Goal: Transaction & Acquisition: Purchase product/service

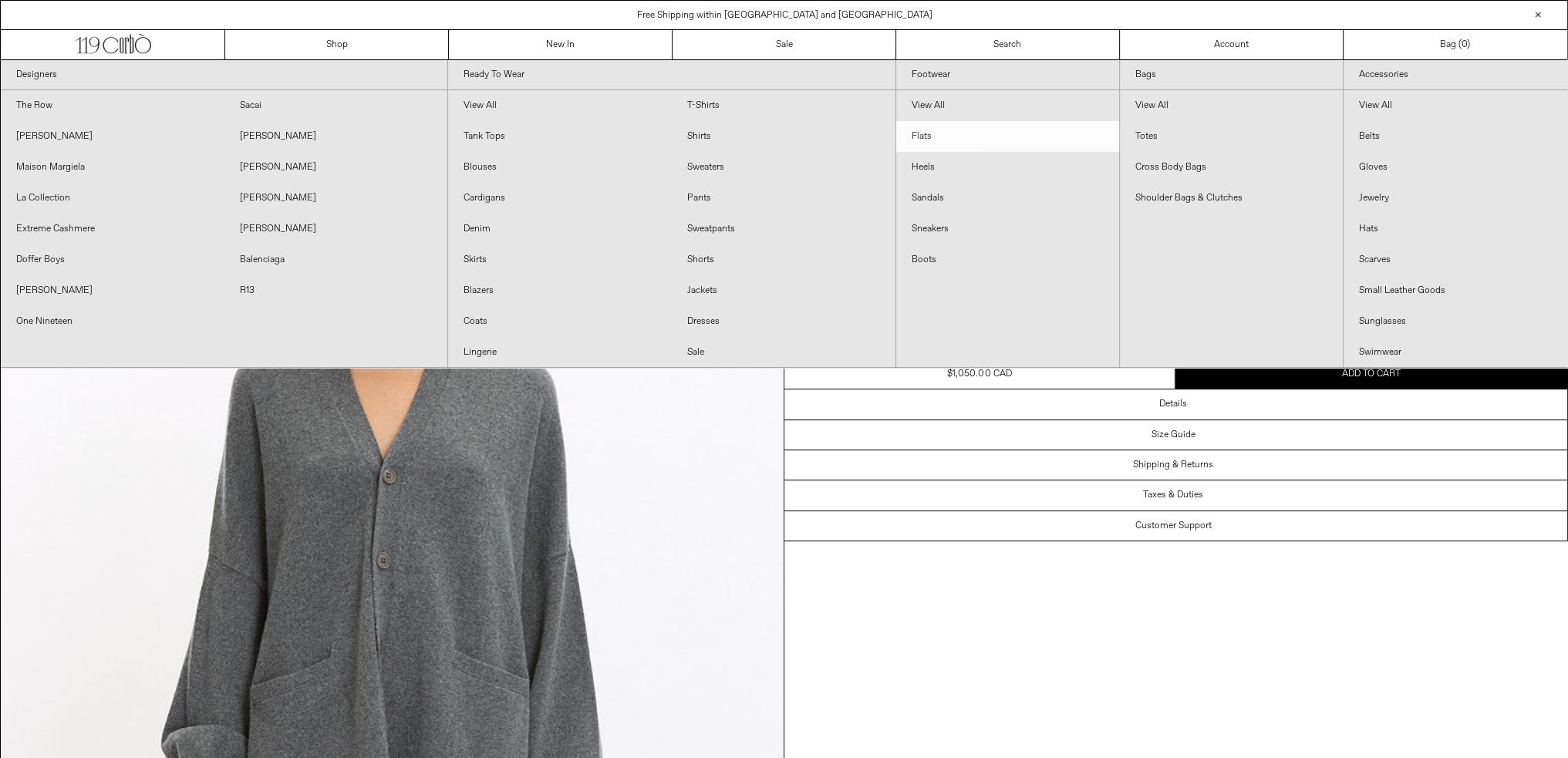
click at [930, 135] on link "Flats" at bounding box center [1007, 136] width 222 height 30
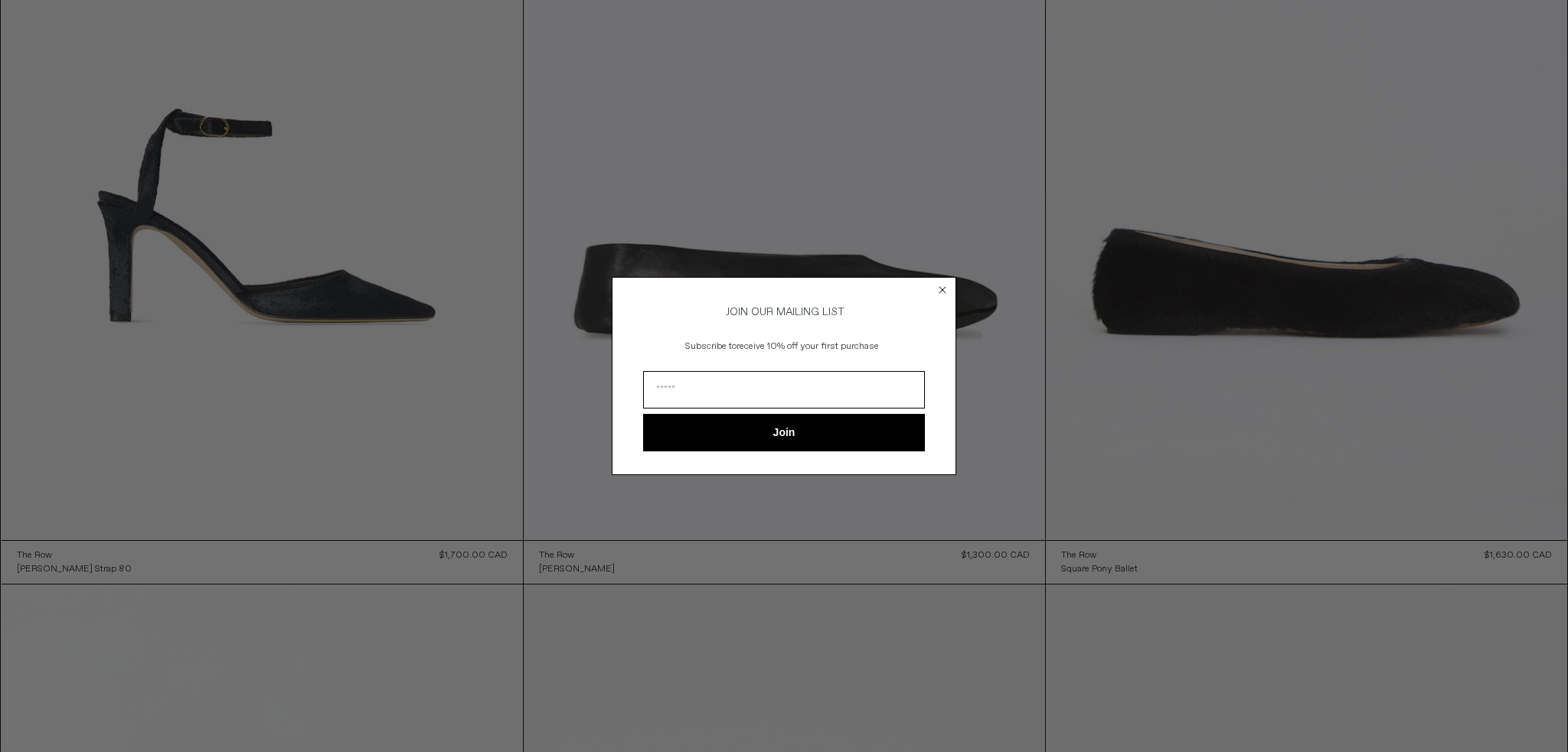
click at [945, 288] on circle "Close dialog" at bounding box center [943, 290] width 15 height 15
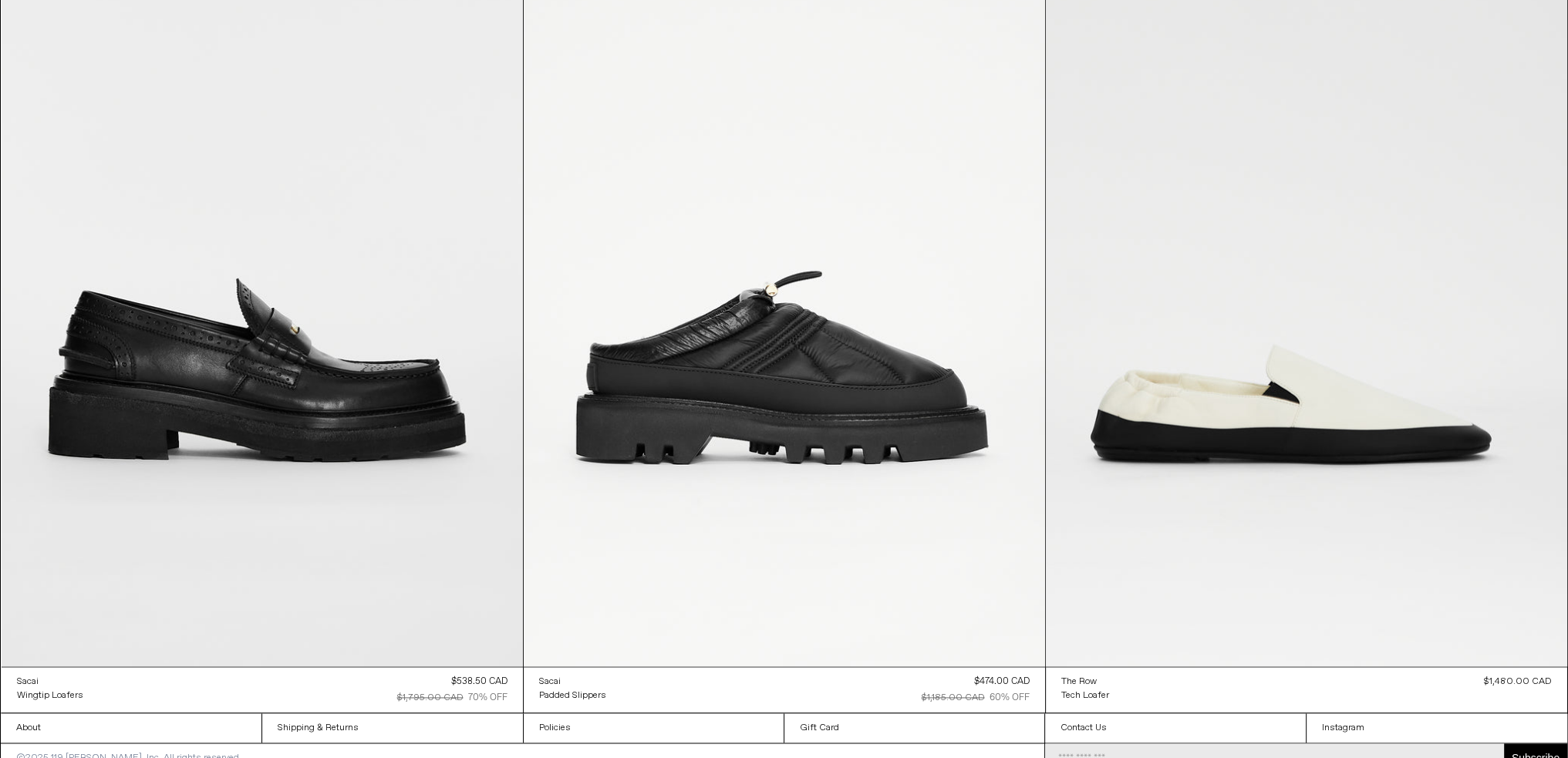
scroll to position [2704, 0]
